Goal: Check status: Check status

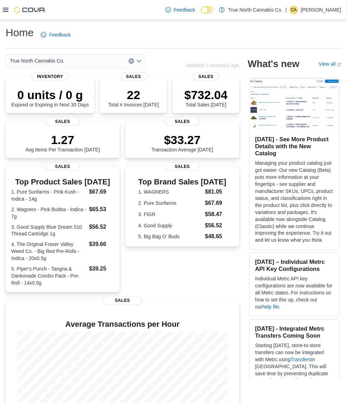
click at [4, 15] on div at bounding box center [24, 10] width 43 height 20
click at [5, 11] on icon at bounding box center [6, 10] width 6 height 6
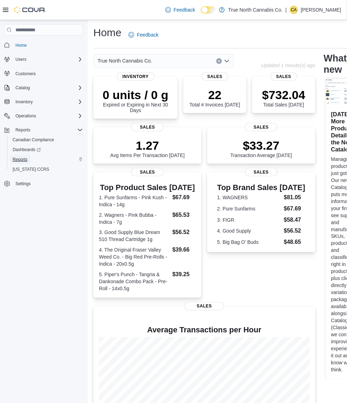
click at [22, 159] on span "Reports" at bounding box center [20, 160] width 15 height 6
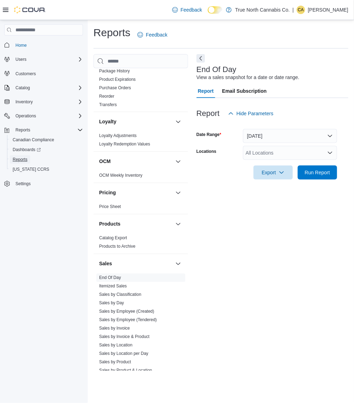
scroll to position [376, 0]
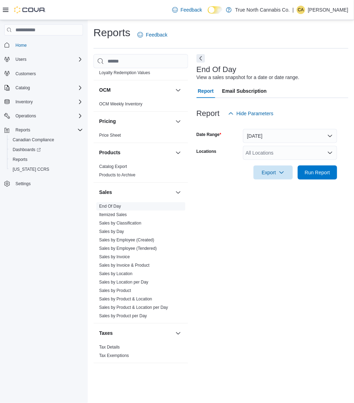
click at [109, 206] on link "End Of Day" at bounding box center [110, 206] width 22 height 5
click at [272, 134] on button "Today" at bounding box center [290, 136] width 94 height 14
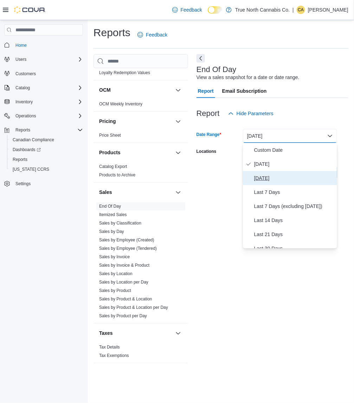
click at [267, 176] on span "Yesterday" at bounding box center [294, 178] width 80 height 8
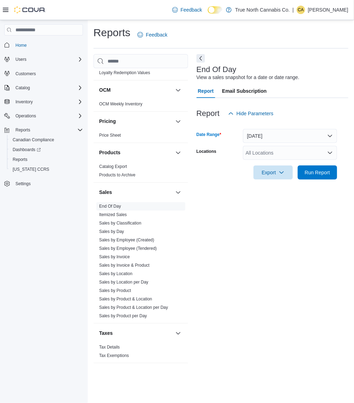
click at [296, 157] on div "All Locations" at bounding box center [290, 153] width 94 height 14
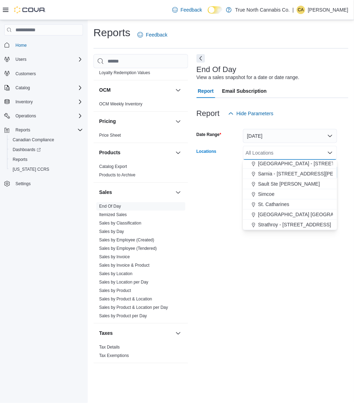
scroll to position [521, 0]
click at [291, 222] on span "Windsor - 1368 Ottawa st" at bounding box center [293, 224] width 71 height 7
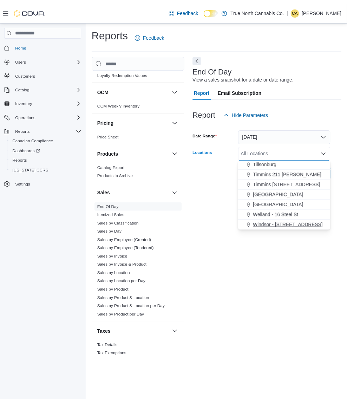
scroll to position [510, 0]
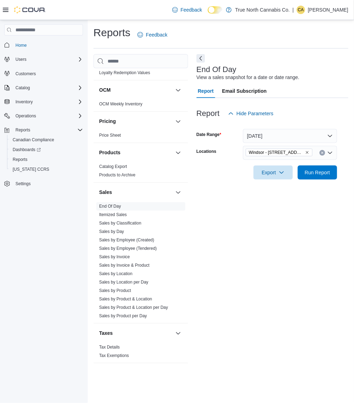
click at [318, 88] on div "Report Email Subscription" at bounding box center [272, 91] width 152 height 14
click at [321, 174] on span "Run Report" at bounding box center [317, 172] width 25 height 7
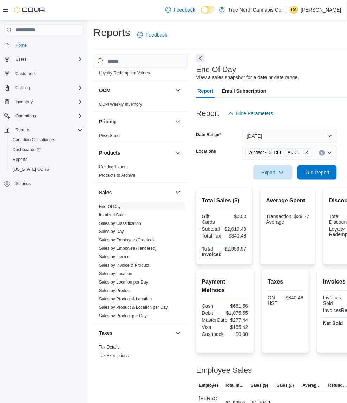
click at [239, 304] on div "$651.56" at bounding box center [238, 307] width 22 height 6
copy div "$651.56"
